Goal: Transaction & Acquisition: Book appointment/travel/reservation

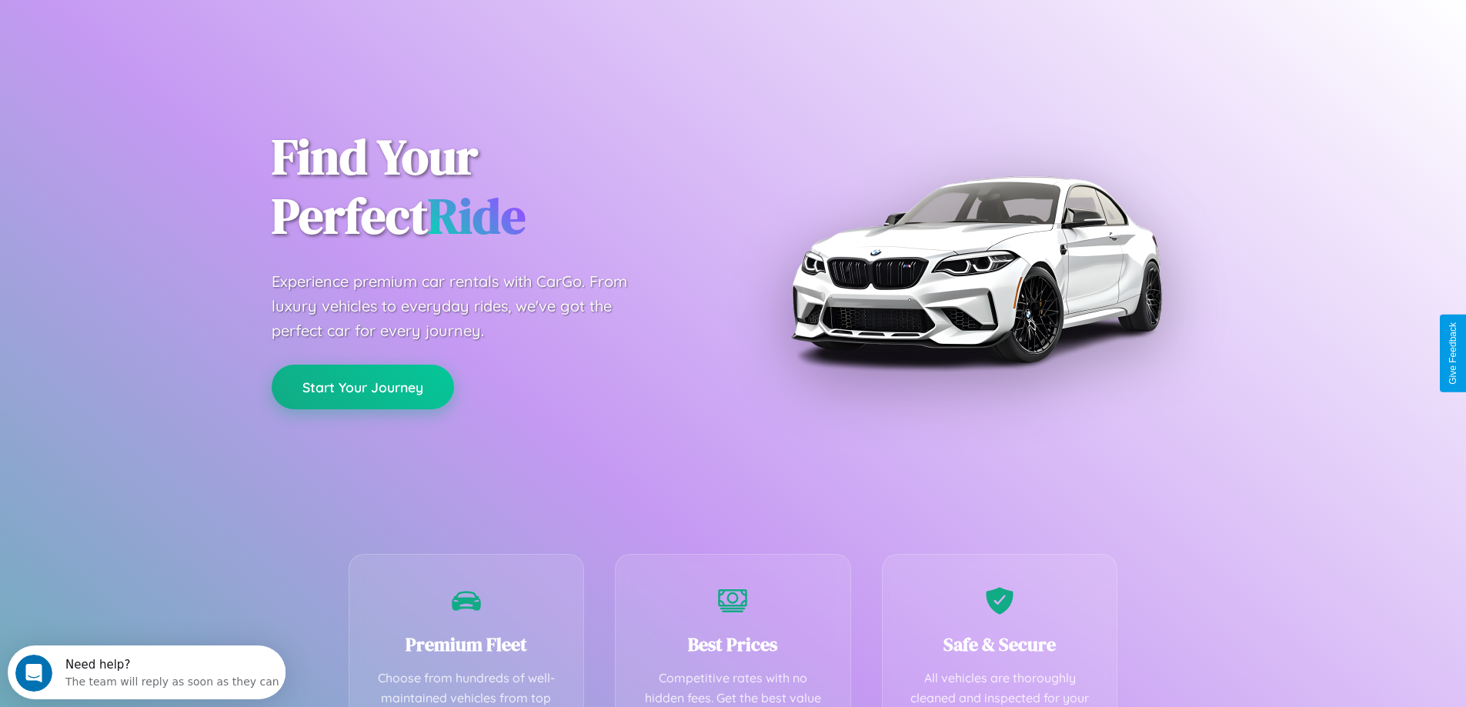
click at [363, 387] on button "Start Your Journey" at bounding box center [363, 387] width 182 height 45
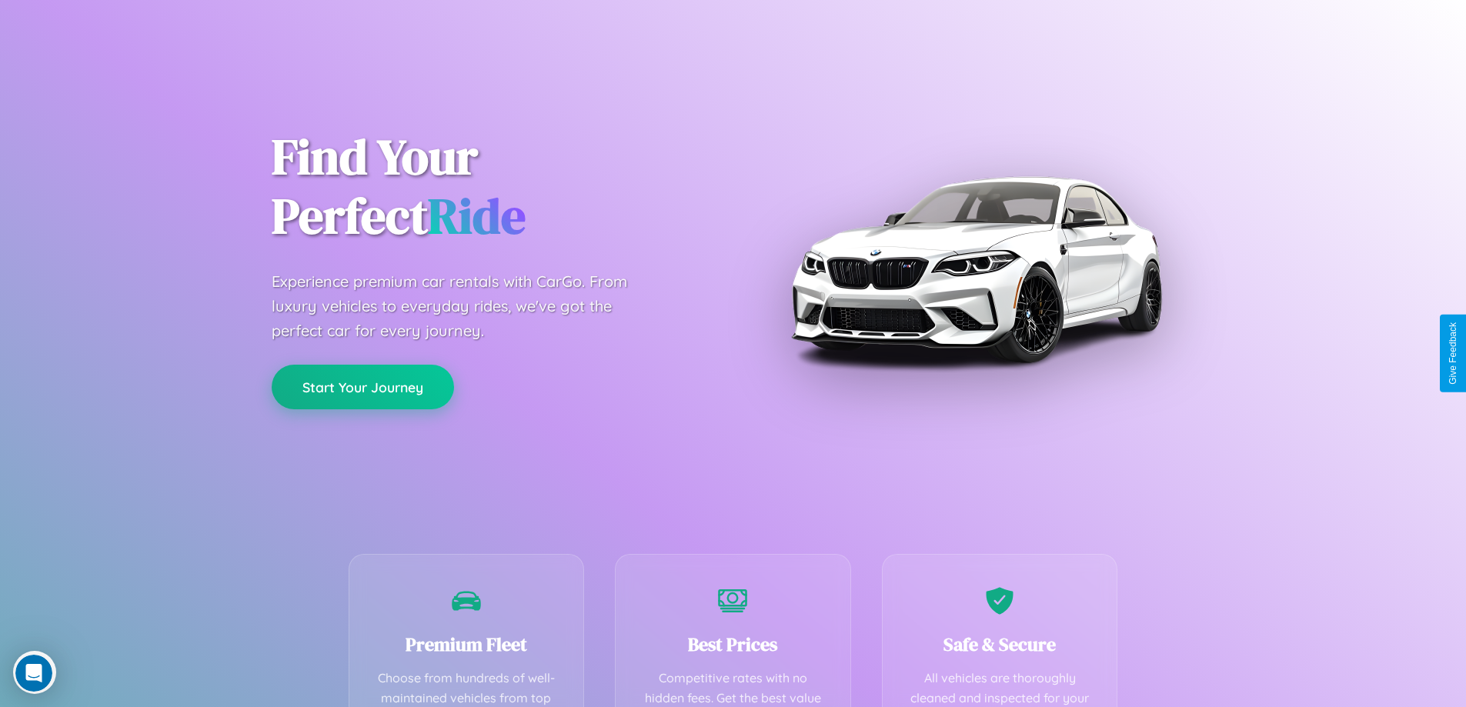
click at [363, 386] on button "Start Your Journey" at bounding box center [363, 387] width 182 height 45
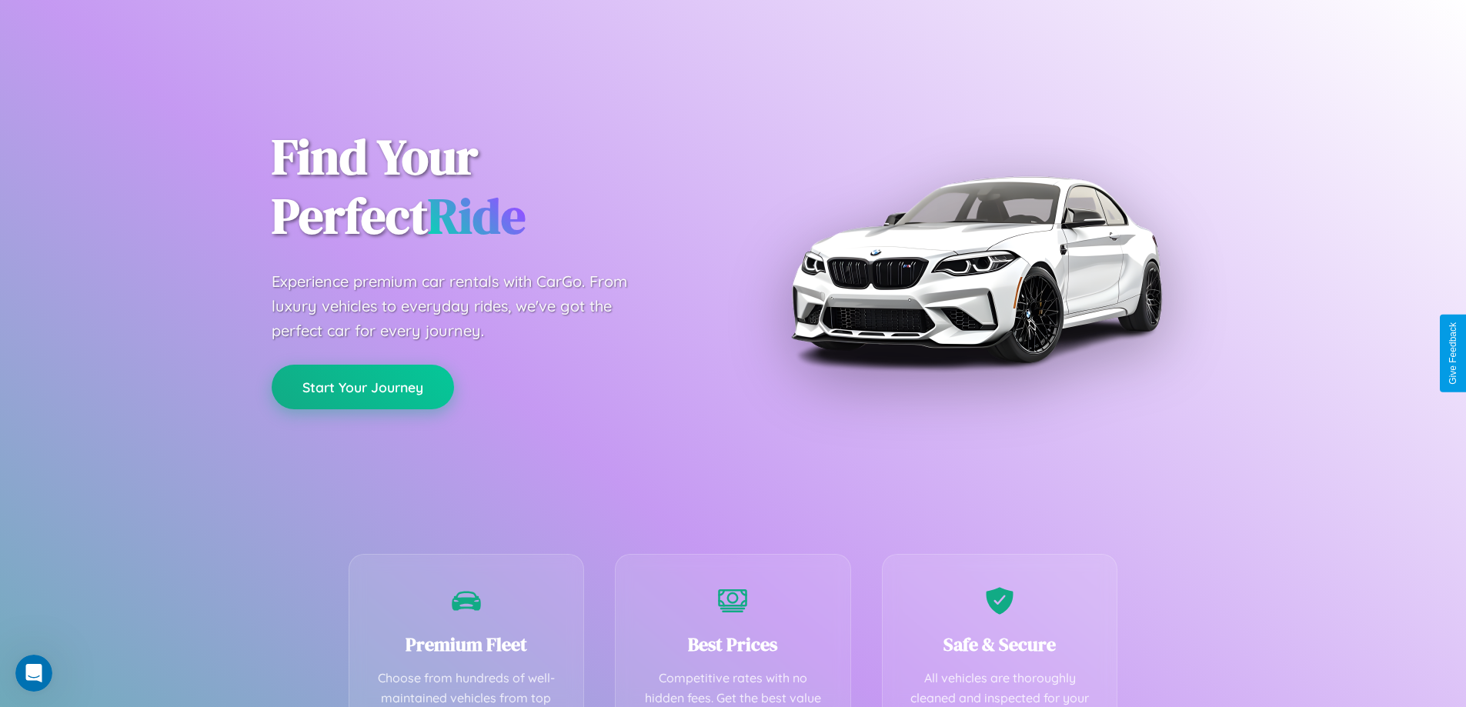
click at [363, 386] on button "Start Your Journey" at bounding box center [363, 387] width 182 height 45
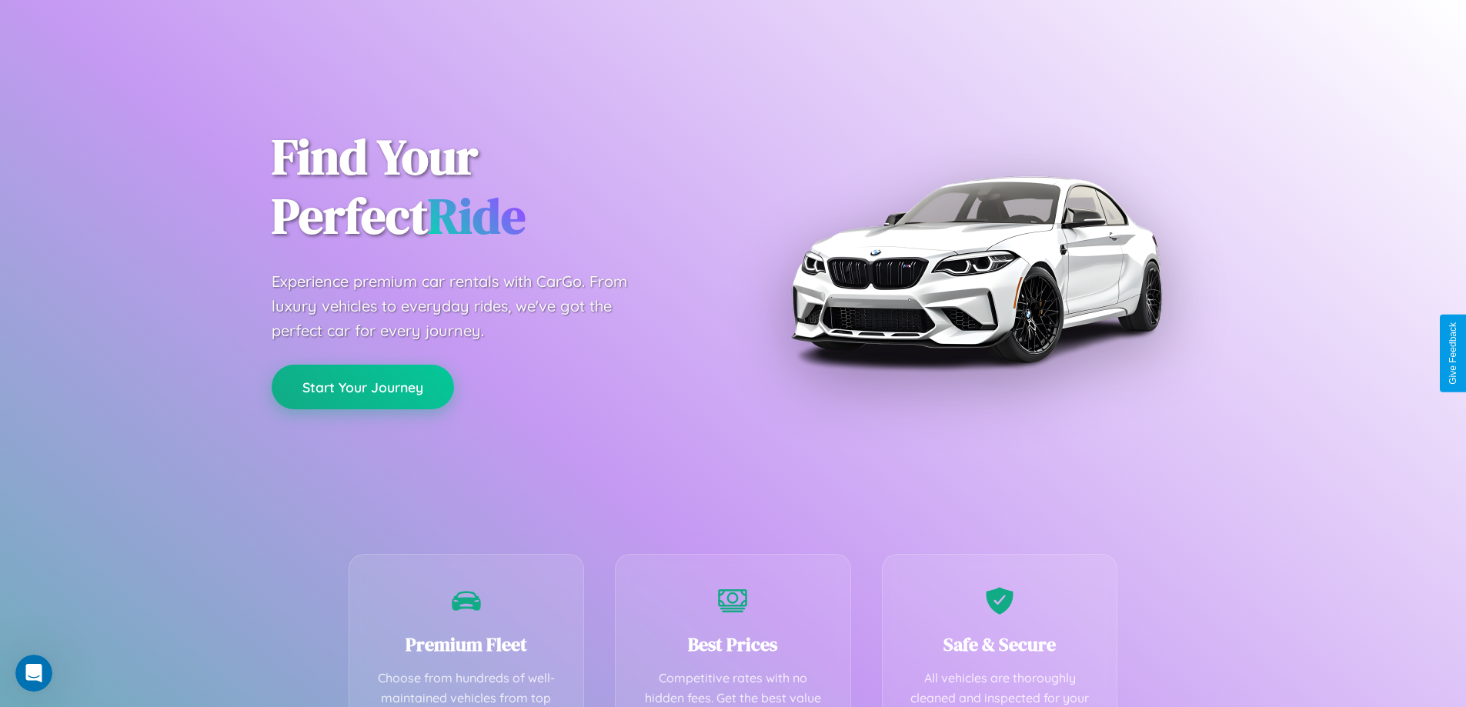
click at [363, 386] on button "Start Your Journey" at bounding box center [363, 387] width 182 height 45
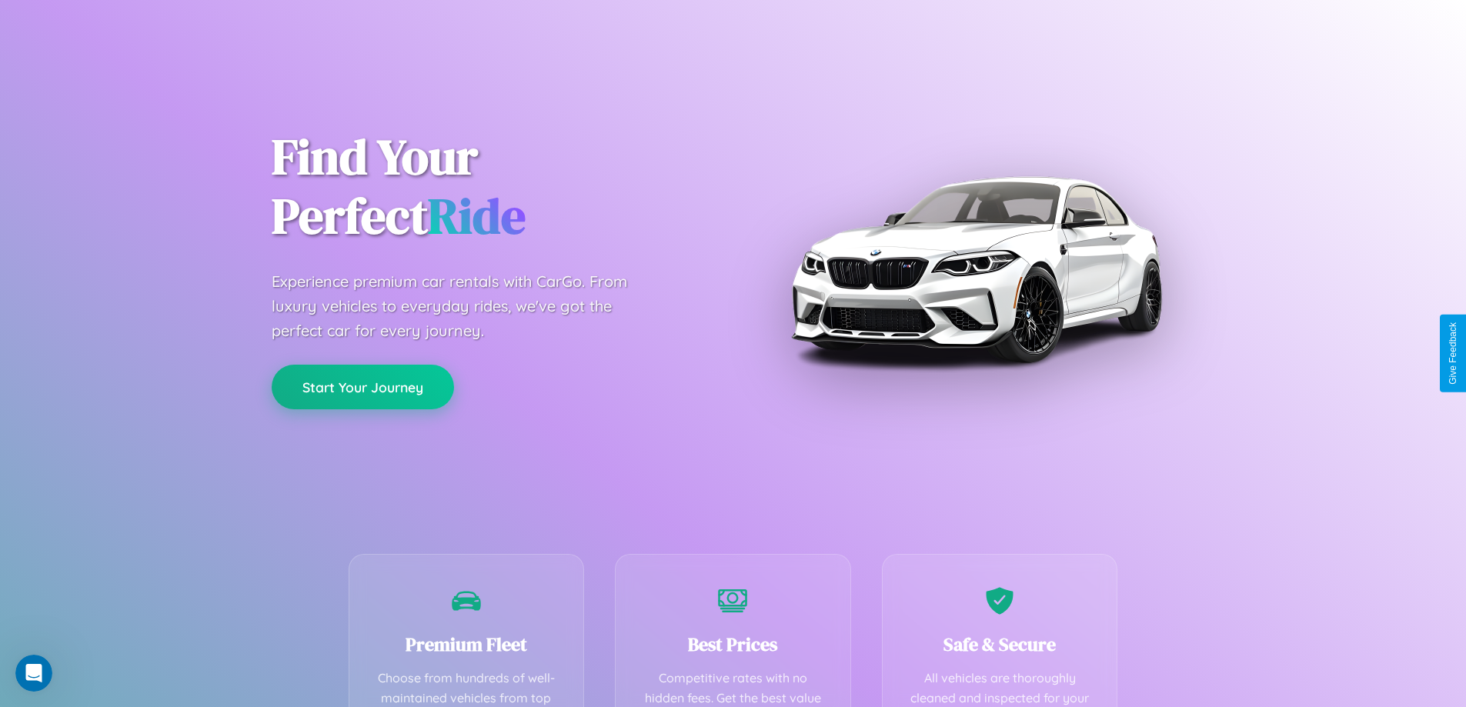
click at [363, 386] on button "Start Your Journey" at bounding box center [363, 387] width 182 height 45
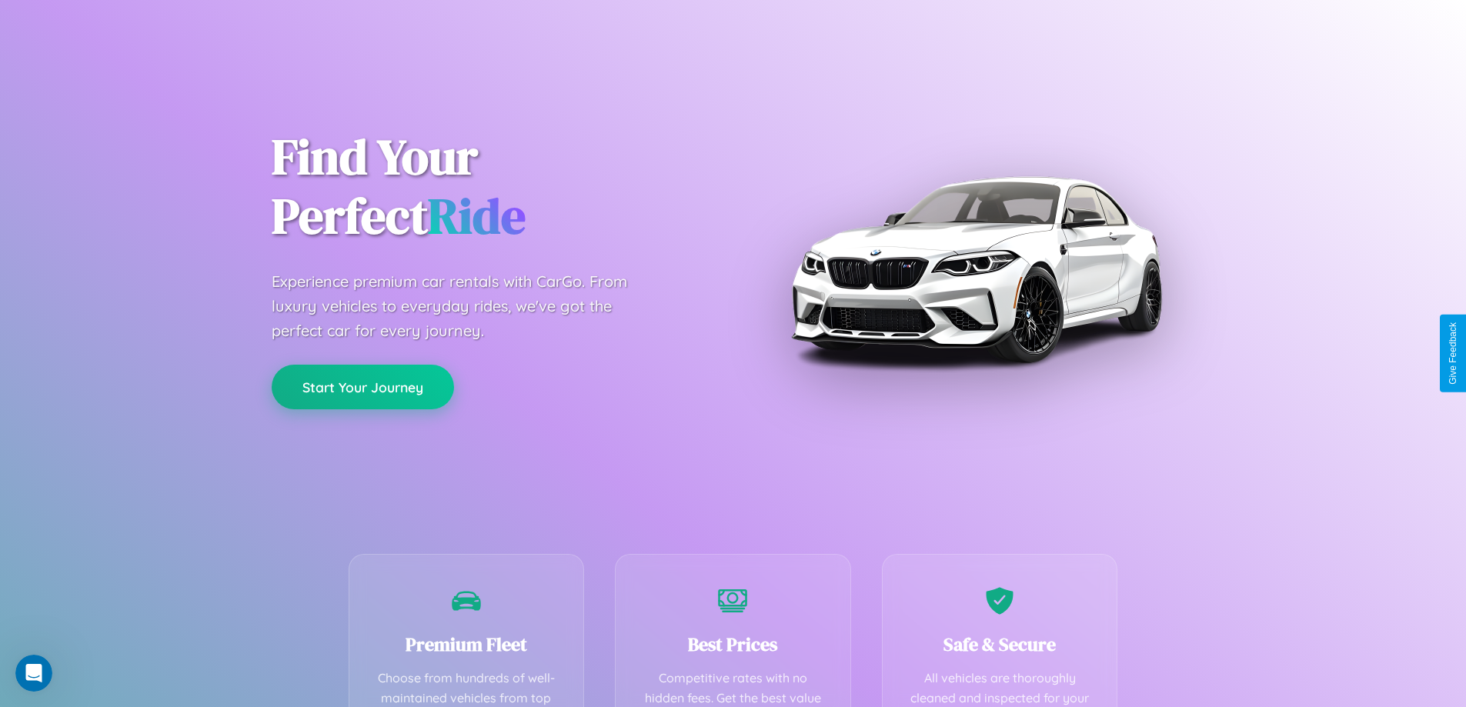
click at [363, 386] on button "Start Your Journey" at bounding box center [363, 387] width 182 height 45
